Goal: Information Seeking & Learning: Learn about a topic

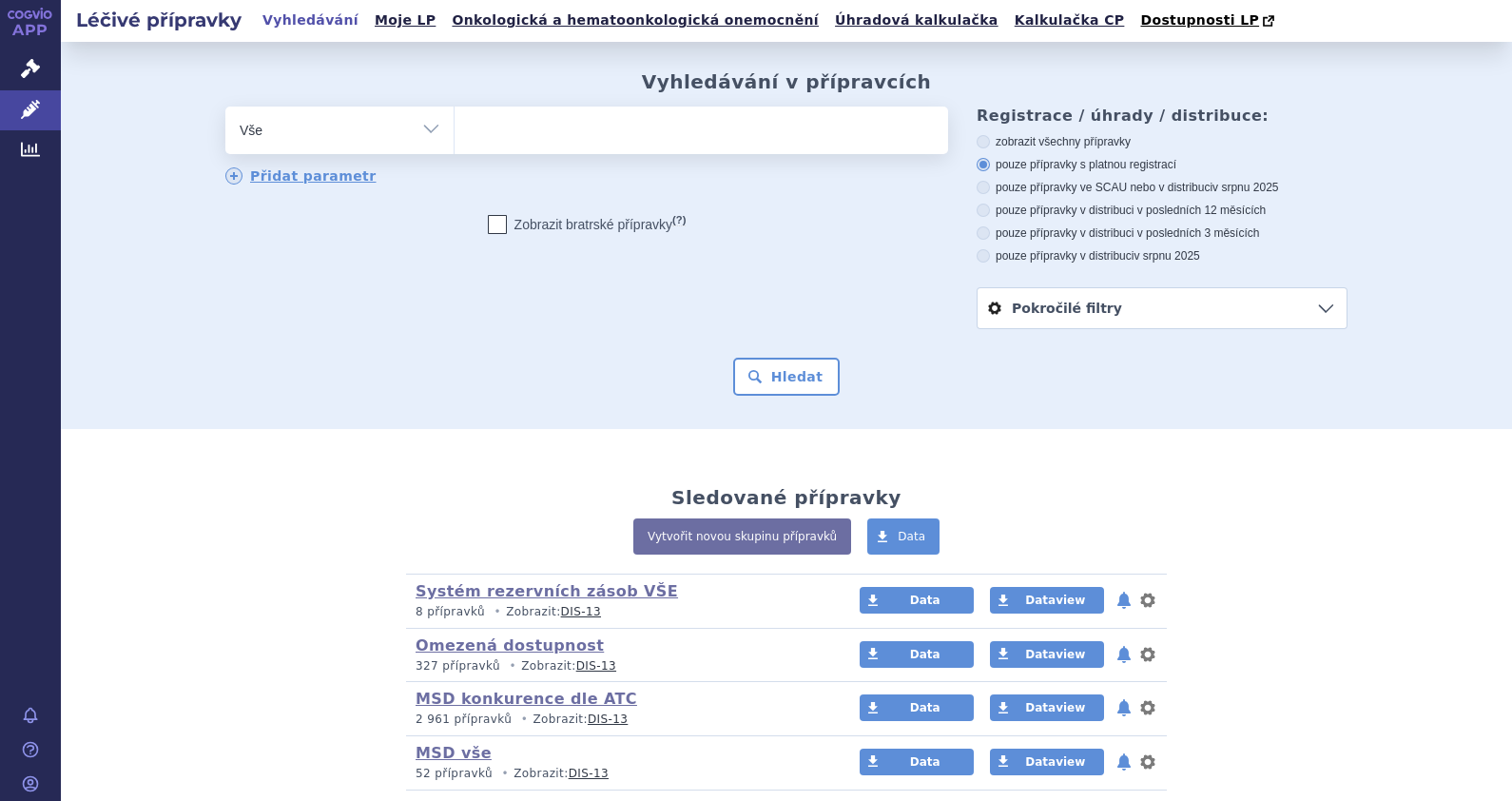
click at [489, 130] on ul at bounding box center [702, 126] width 494 height 40
click at [455, 130] on select at bounding box center [454, 129] width 1 height 47
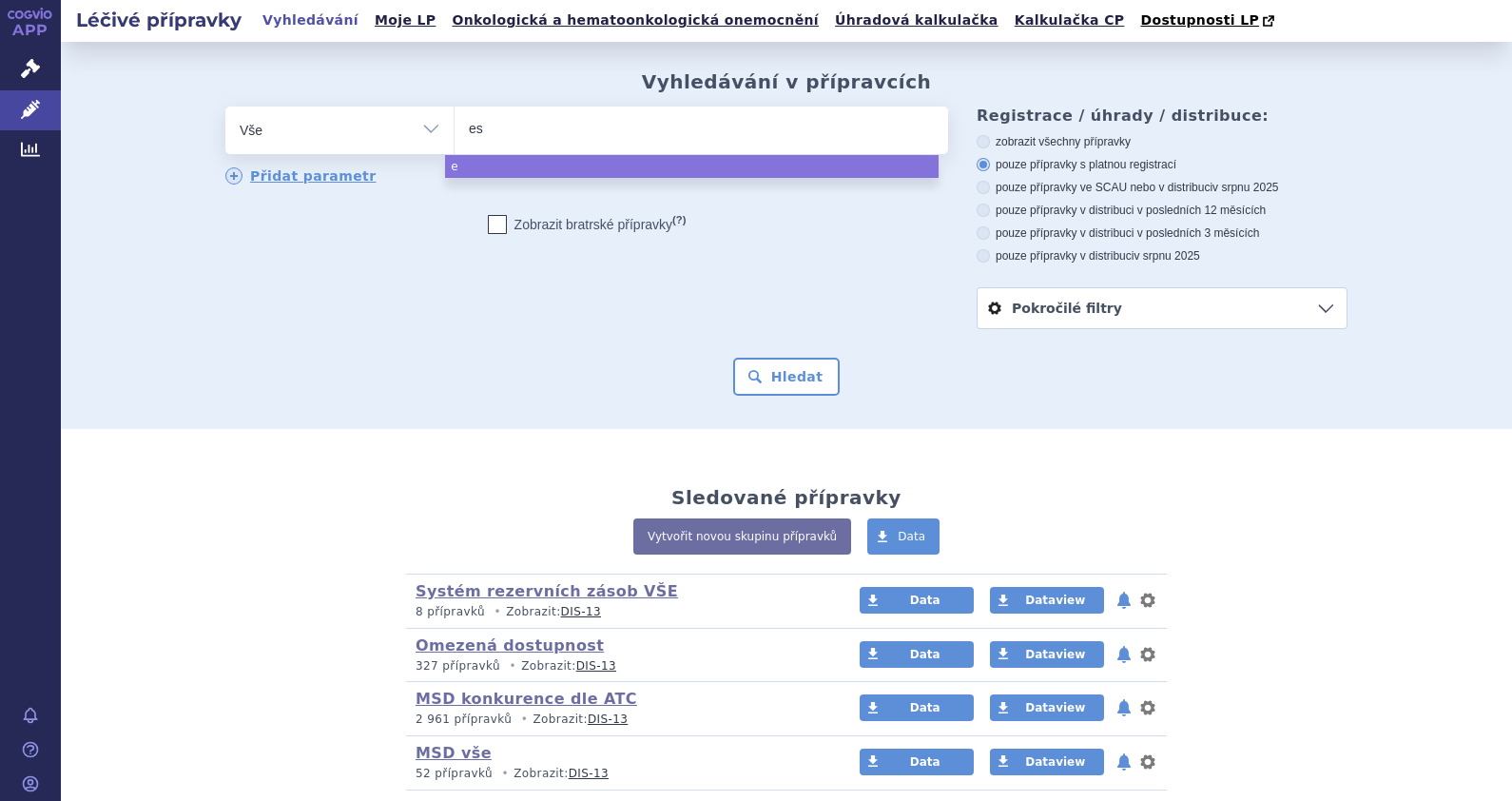
type input "esm"
type input "esmero"
type input "esmeron"
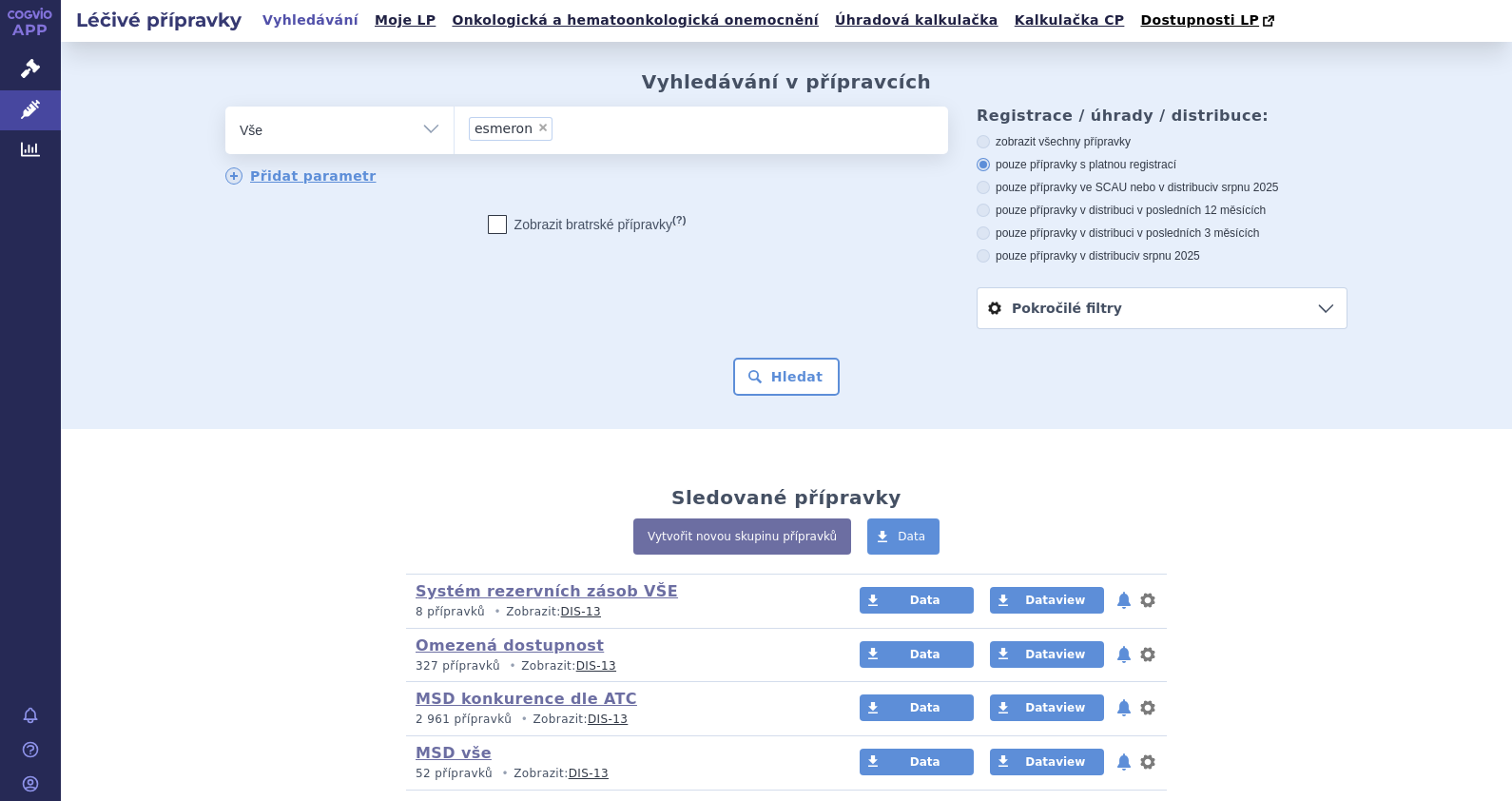
select select "esmeron"
click at [782, 371] on button "Hledat" at bounding box center [787, 376] width 107 height 38
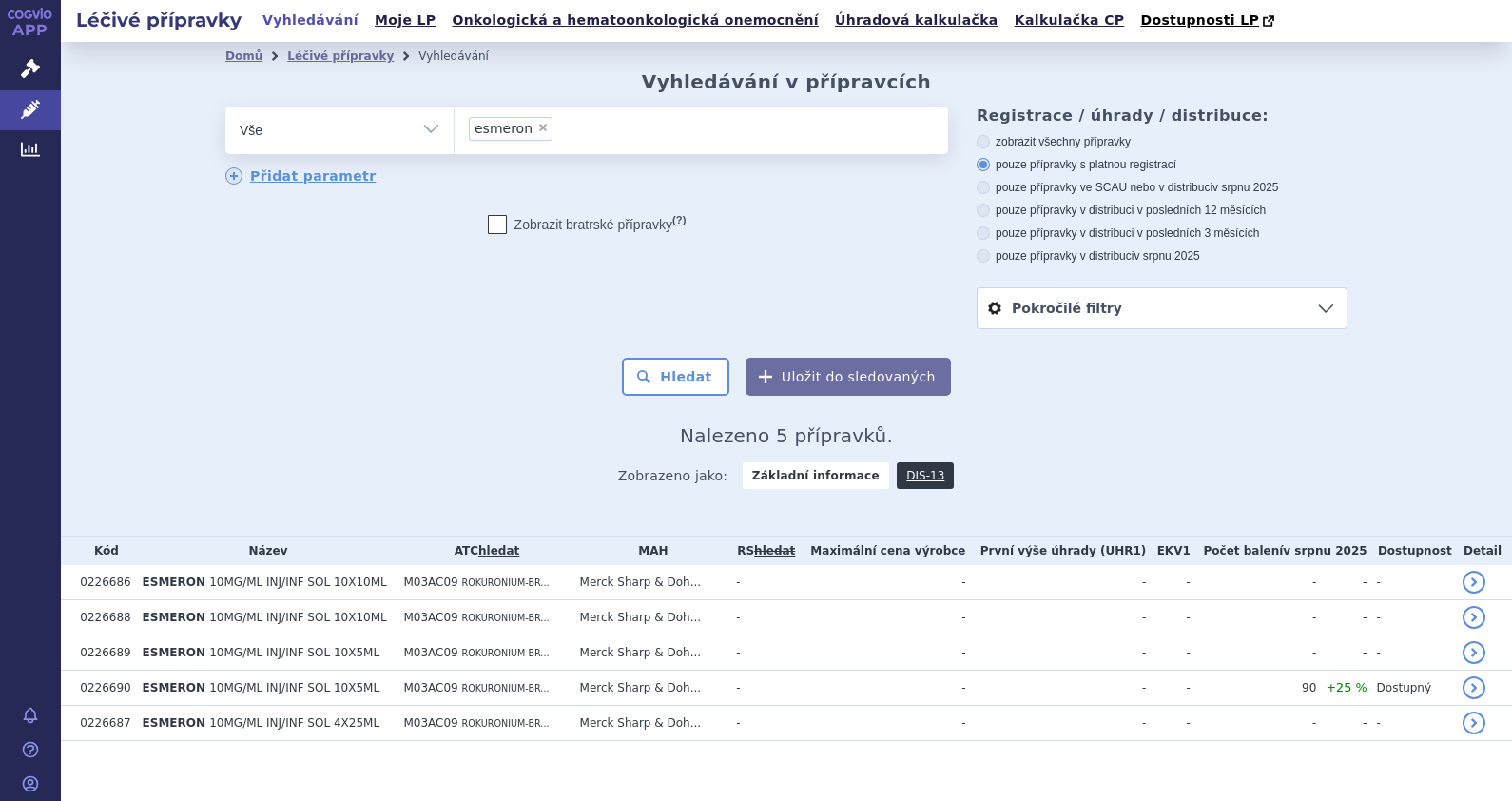
click at [498, 551] on link "hledat" at bounding box center [499, 551] width 41 height 14
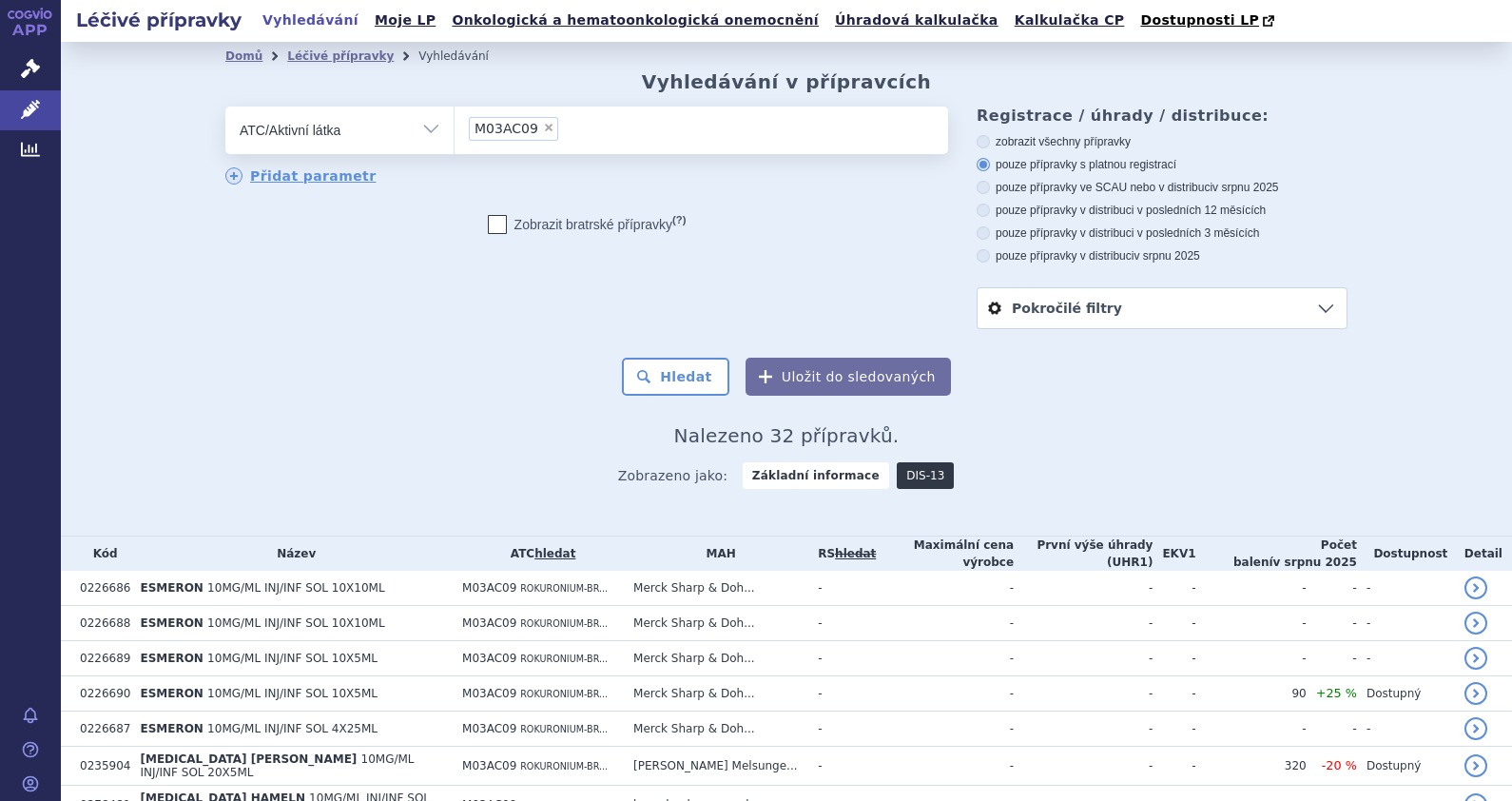
click at [897, 466] on link "DIS-13" at bounding box center [925, 475] width 57 height 27
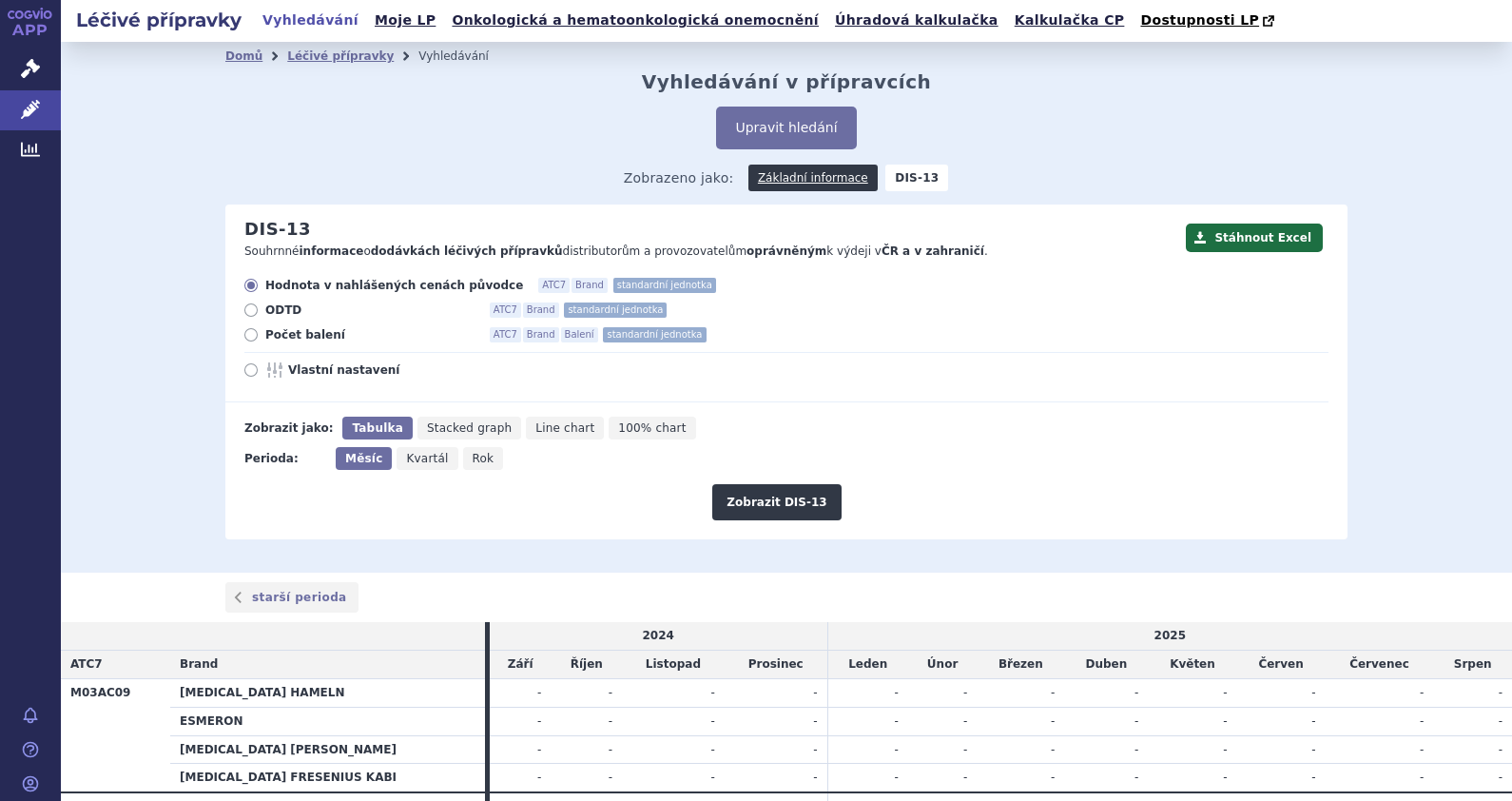
click at [232, 369] on div "Hodnota v nahlášených cenách původce ATC7 Brand standardní jednotka ODTD ATC7 B…" at bounding box center [777, 339] width 1103 height 125
click at [246, 376] on icon at bounding box center [251, 370] width 14 height 14
click at [246, 376] on input "Vlastní nastavení" at bounding box center [252, 372] width 13 height 13
radio input "true"
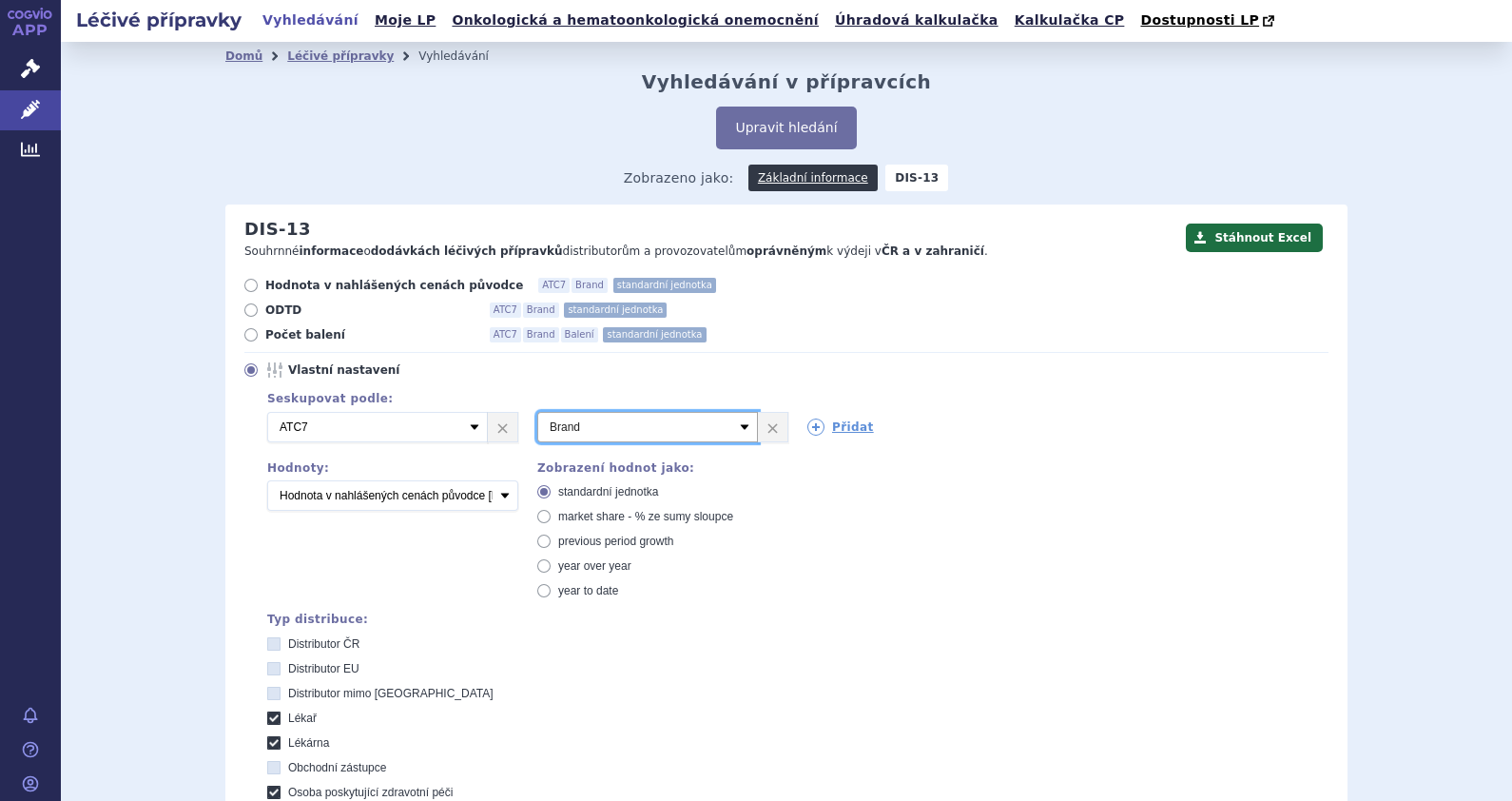
click at [735, 431] on select "Vyberte groupování ATC3 ATC5 ATC7 Brand Balení SÚKL kód MAH VPOIS Referenční sk…" at bounding box center [648, 426] width 220 height 31
click at [1028, 545] on div "Seskupovat podle: 2 Vyberte groupování ATC3 ATC5 ATC7 Brand Balení SÚKL kód MAH…" at bounding box center [787, 679] width 1085 height 585
click at [838, 433] on link "Přidat" at bounding box center [841, 426] width 67 height 17
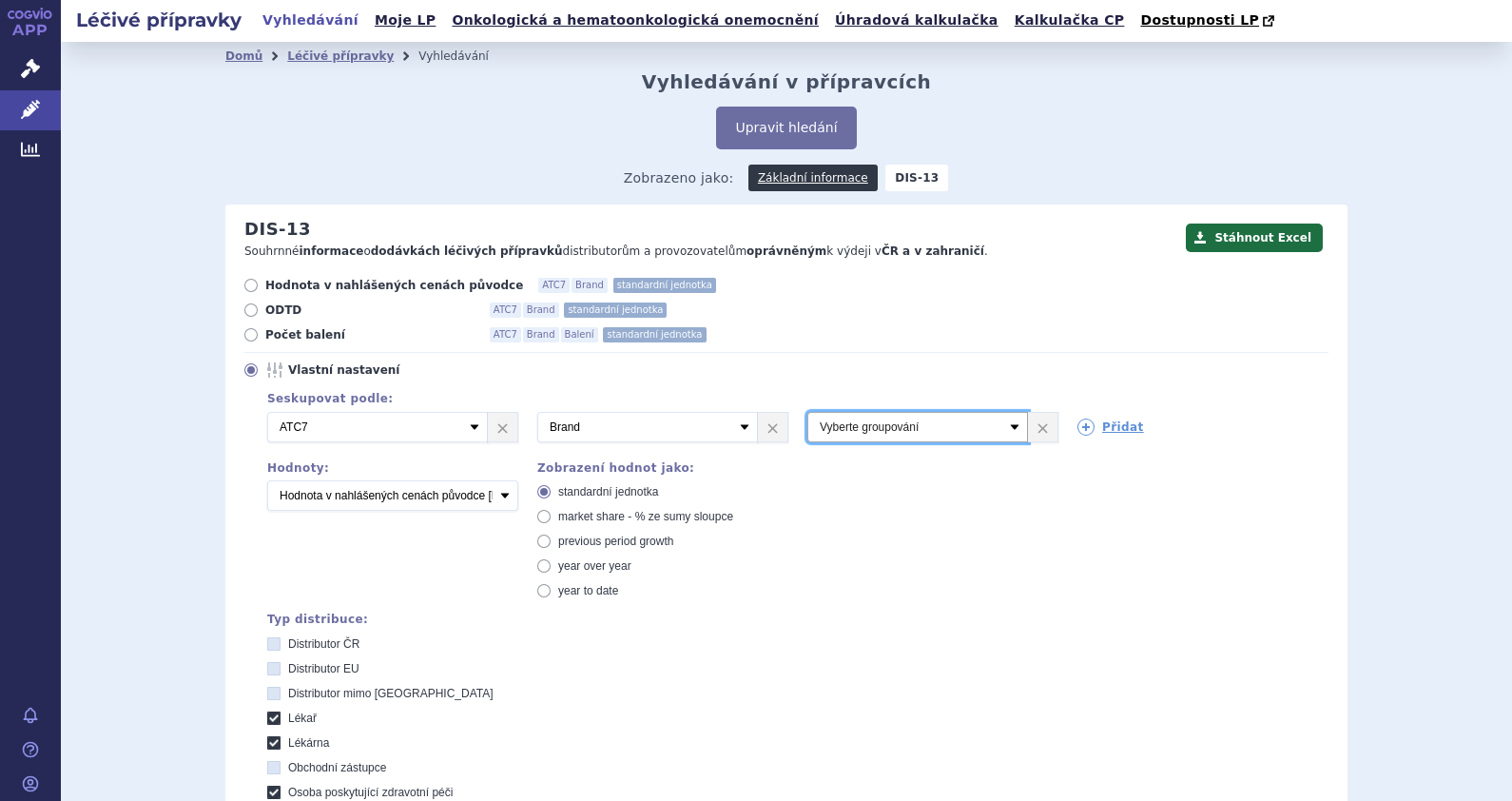
click at [1003, 432] on select "Vyberte groupování ATC3 ATC5 ATC7 Brand Balení SÚKL kód MAH VPOIS Referenční sk…" at bounding box center [917, 426] width 220 height 31
select select "package"
click at [807, 412] on select "Vyberte groupování ATC3 ATC5 ATC7 Brand Balení SÚKL kód MAH VPOIS Referenční sk…" at bounding box center [917, 426] width 220 height 31
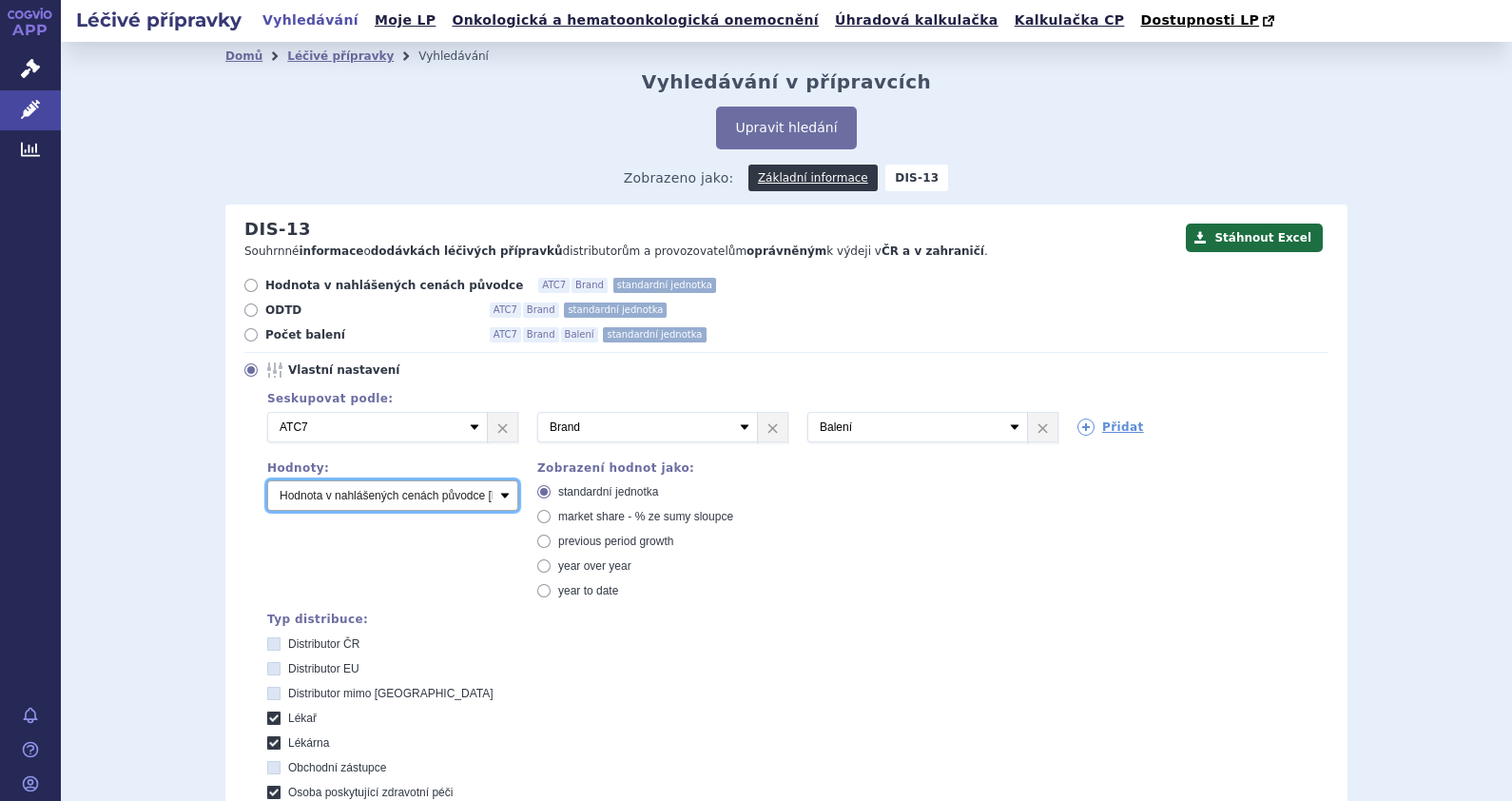
click at [494, 491] on select "Počet balení Hodnota v nahlášených cenách původce [DIS-13] Hodnota v maximálníc…" at bounding box center [393, 495] width 251 height 31
select select "packages"
click at [268, 481] on select "Počet balení Hodnota v nahlášených cenách původce [DIS-13] Hodnota v maximálníc…" at bounding box center [393, 495] width 251 height 31
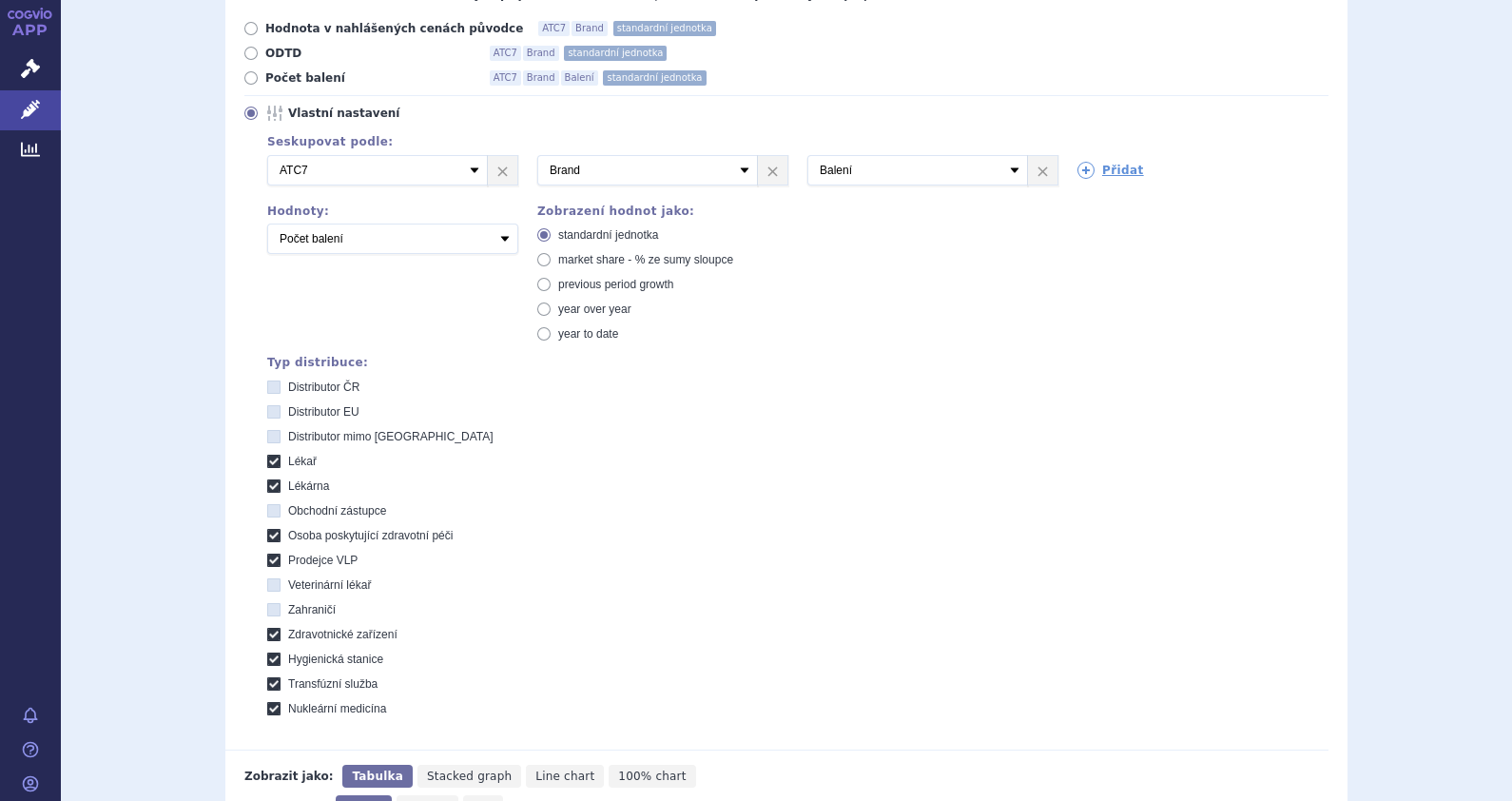
scroll to position [356, 0]
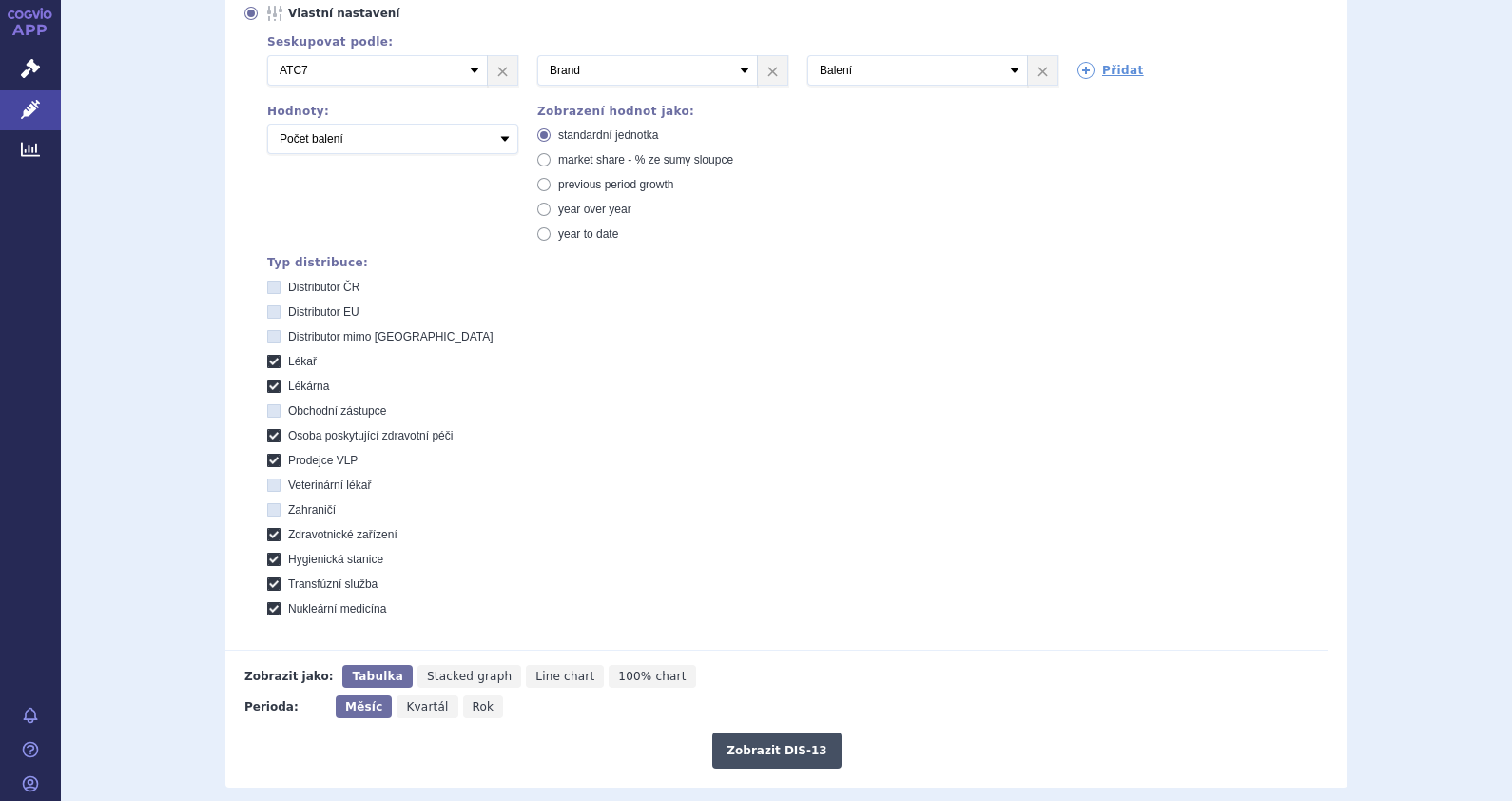
click at [764, 744] on button "Zobrazit DIS-13" at bounding box center [777, 750] width 128 height 36
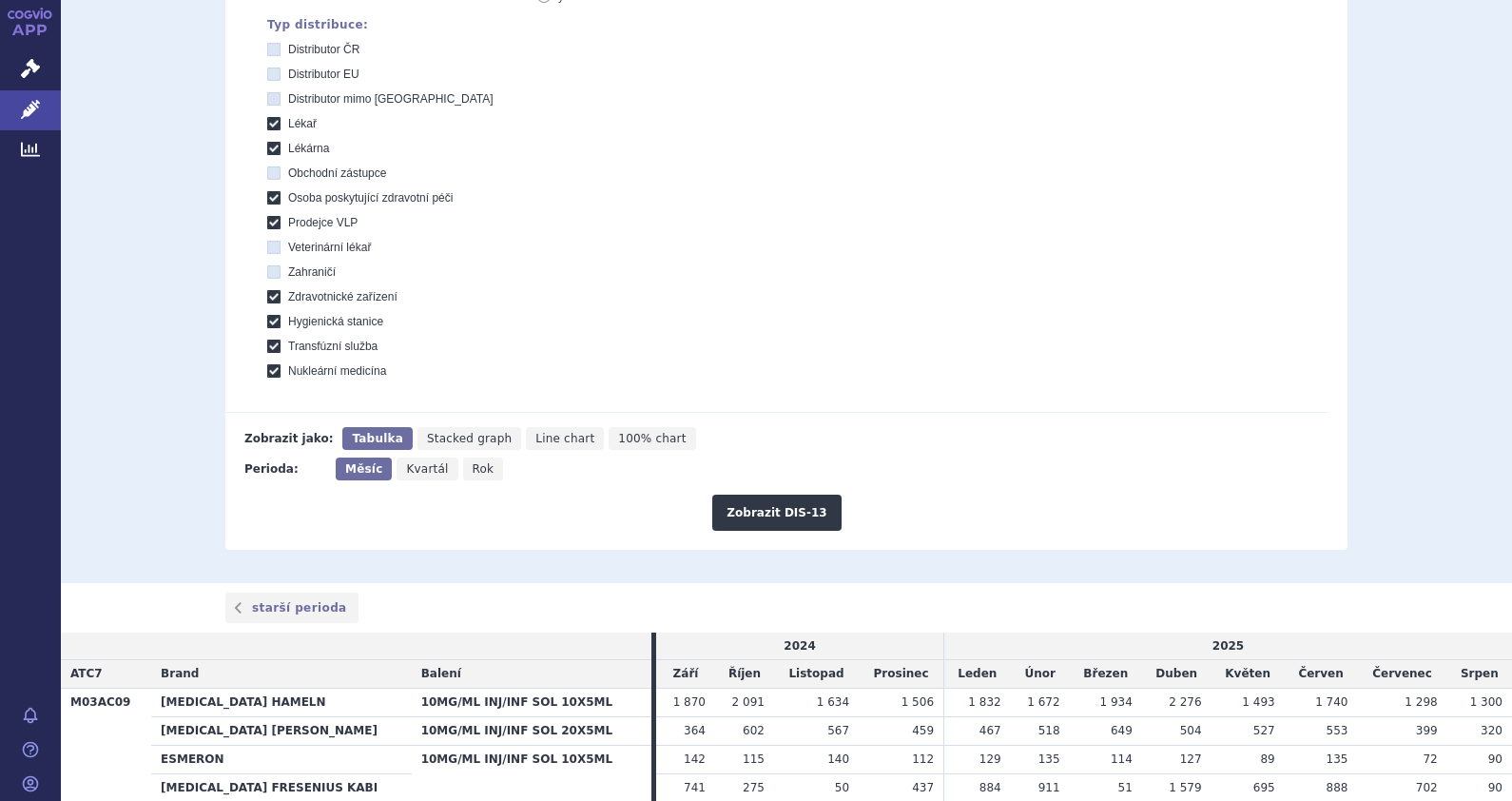
scroll to position [699, 0]
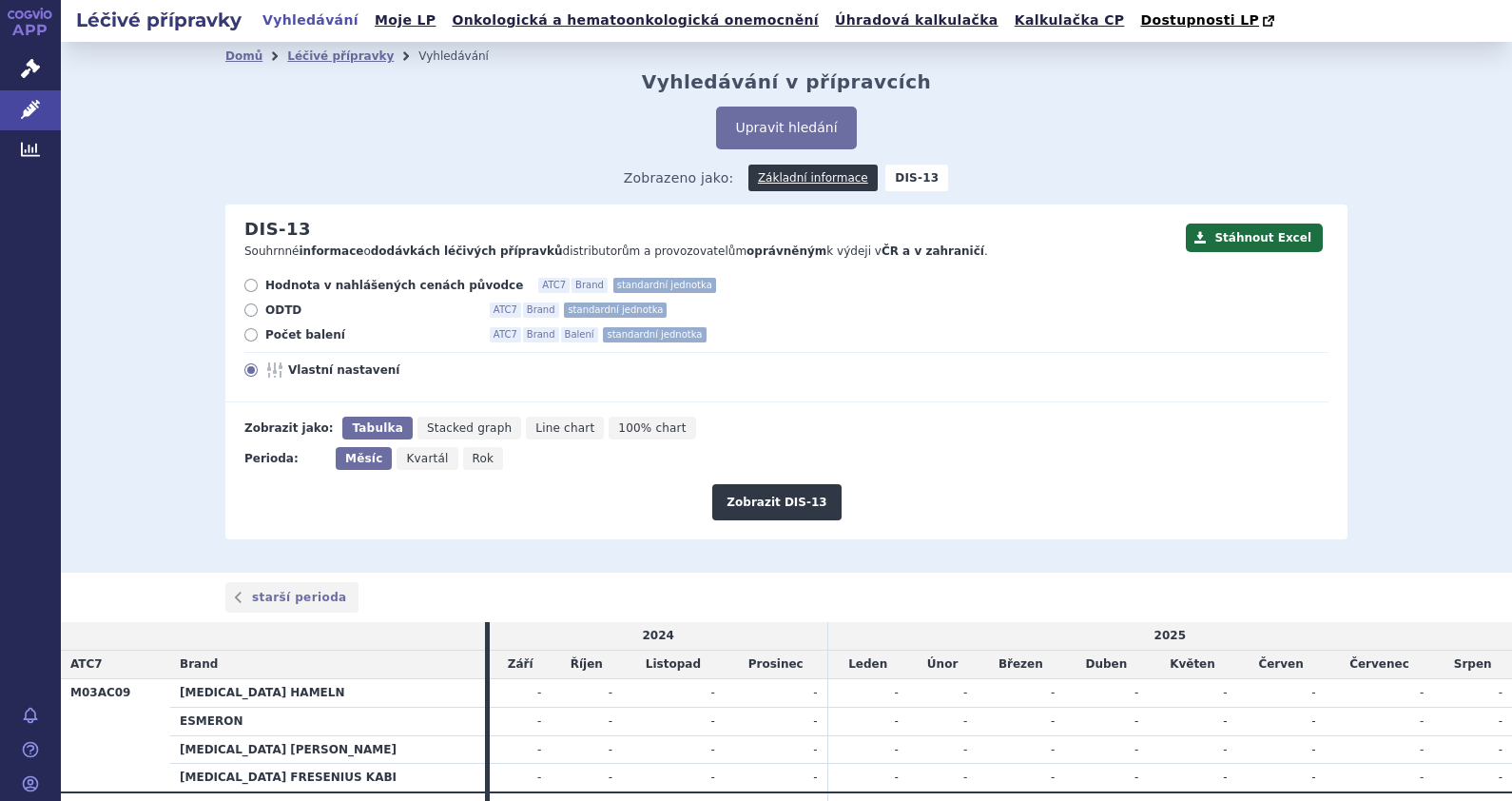
scroll to position [96, 0]
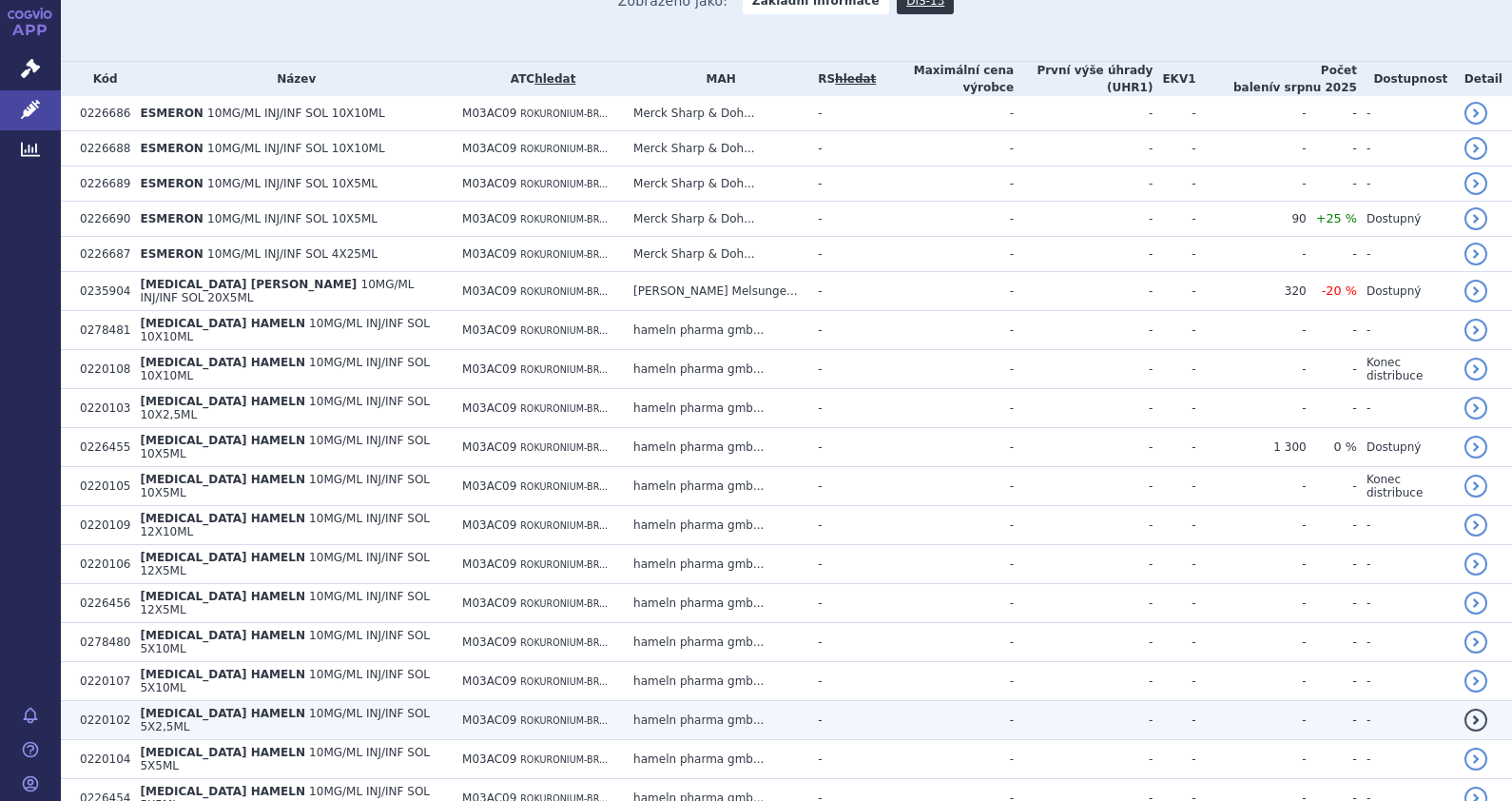
scroll to position [950, 0]
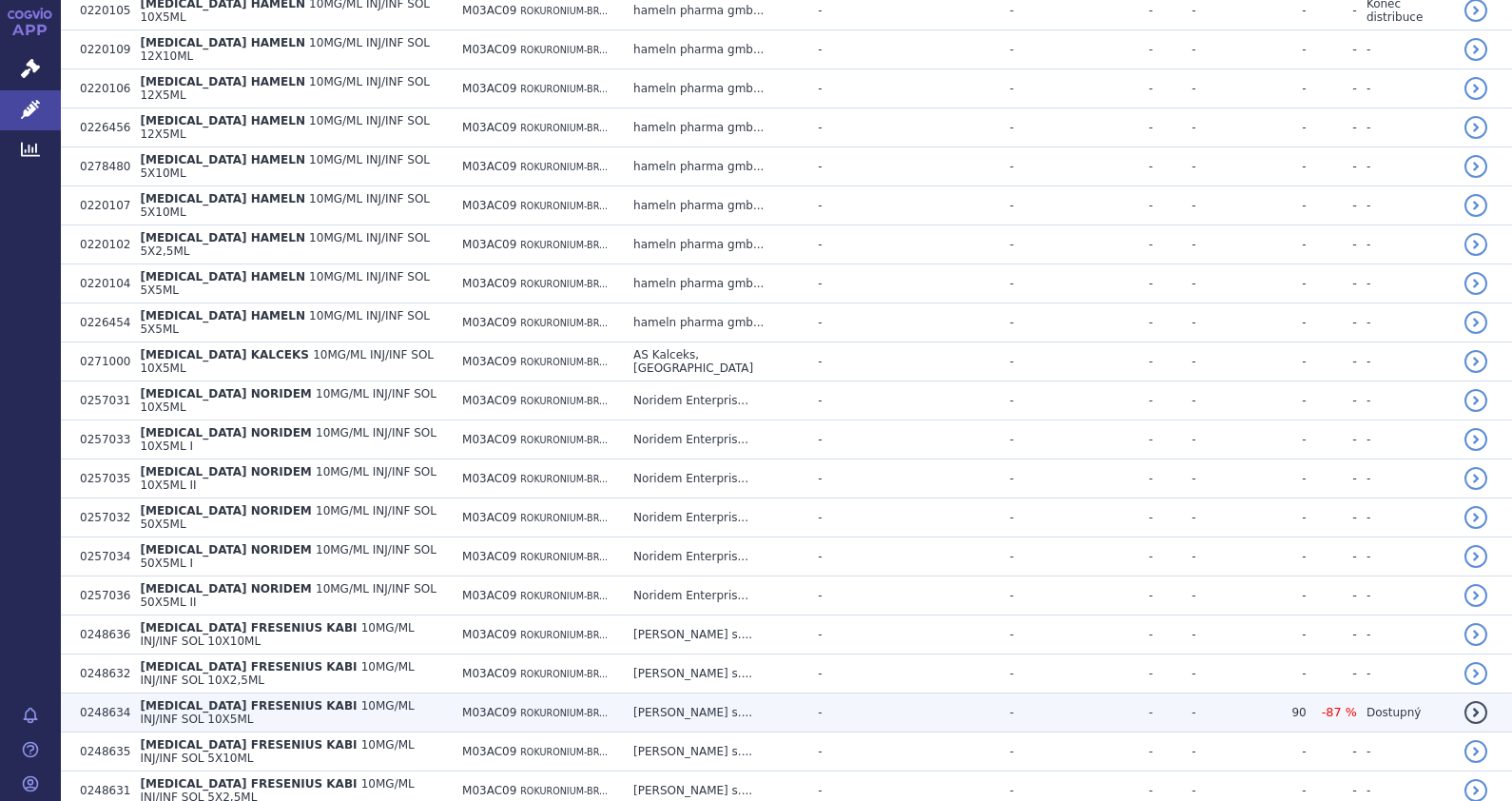
click at [289, 699] on span "[MEDICAL_DATA] FRESENIUS KABI" at bounding box center [248, 706] width 217 height 14
click at [361, 699] on span "10MG/ML INJ/INF SOL 10X5ML" at bounding box center [277, 711] width 274 height 27
click at [210, 699] on span "[MEDICAL_DATA] FRESENIUS KABI" at bounding box center [248, 706] width 217 height 14
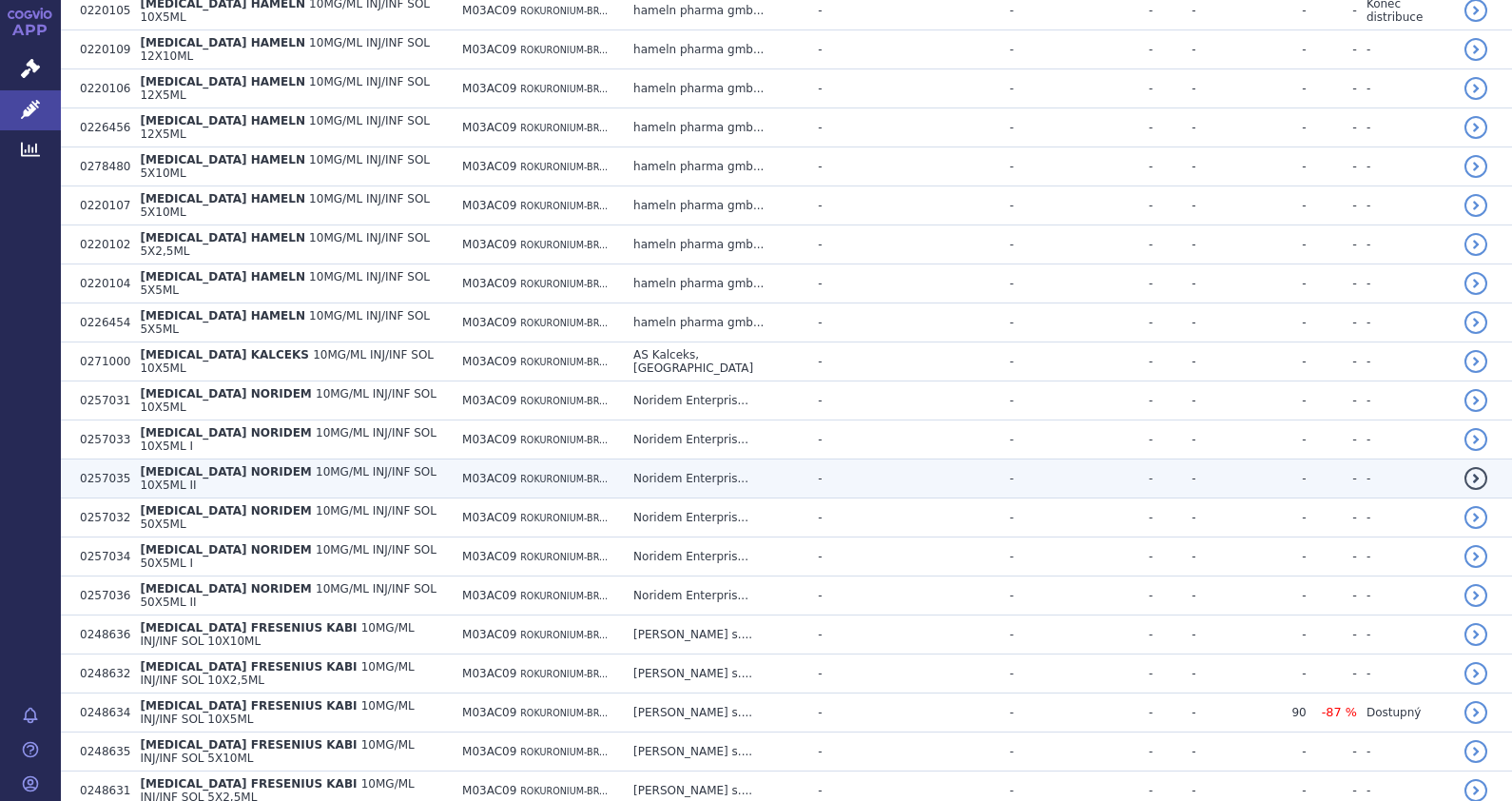
scroll to position [356, 0]
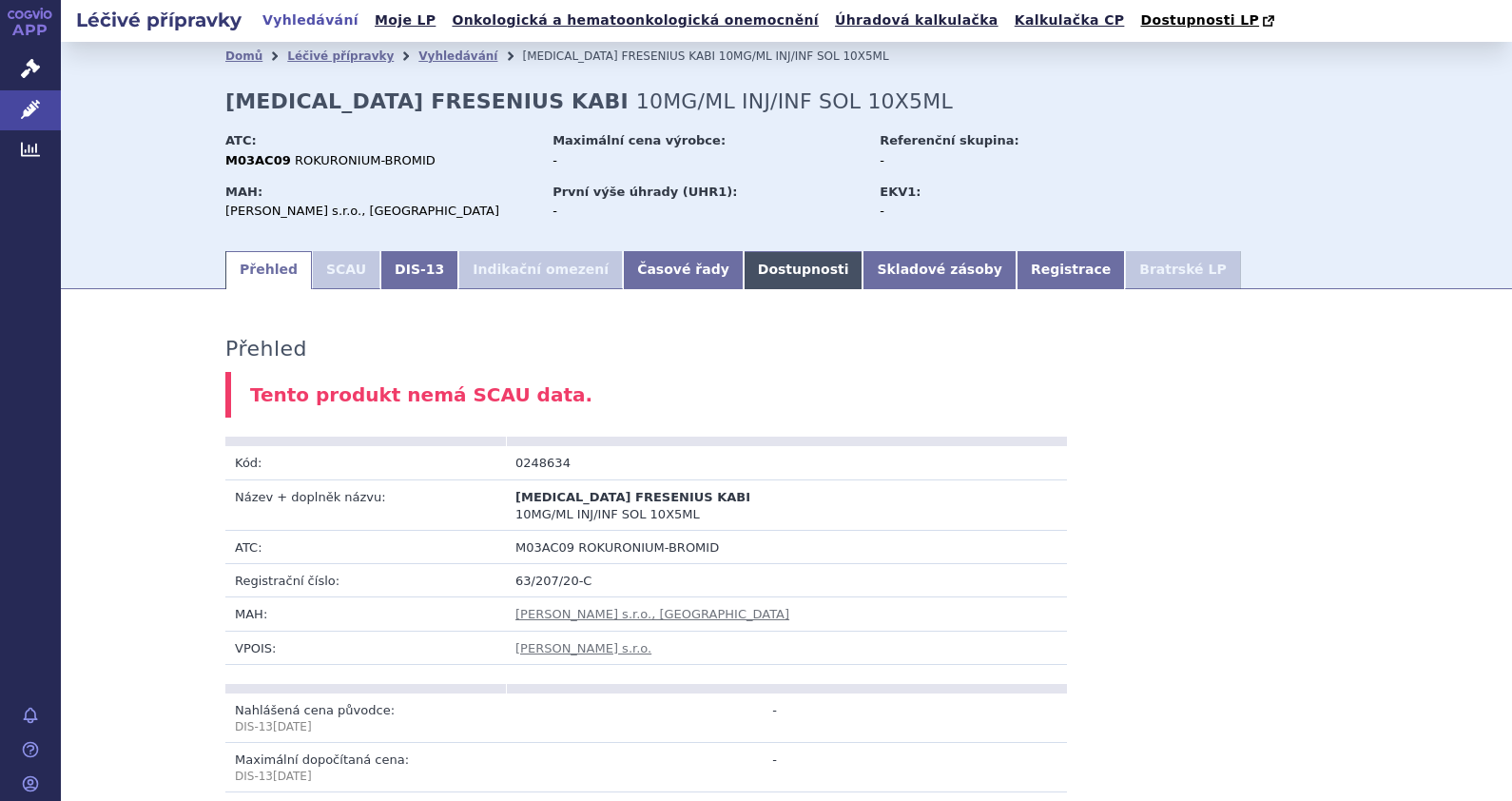
click at [744, 257] on link "Dostupnosti" at bounding box center [804, 270] width 120 height 38
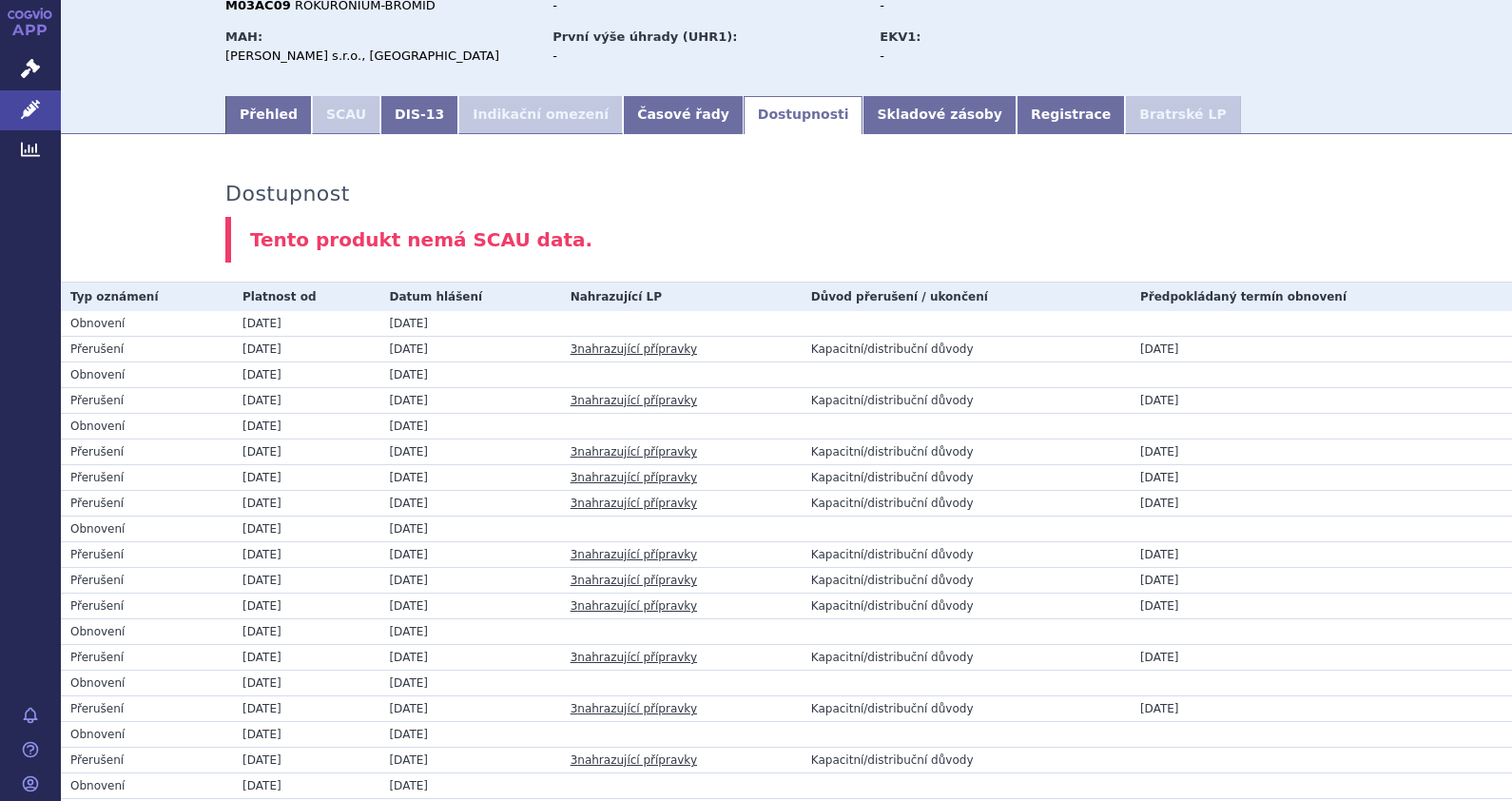
scroll to position [366, 0]
